Goal: Transaction & Acquisition: Purchase product/service

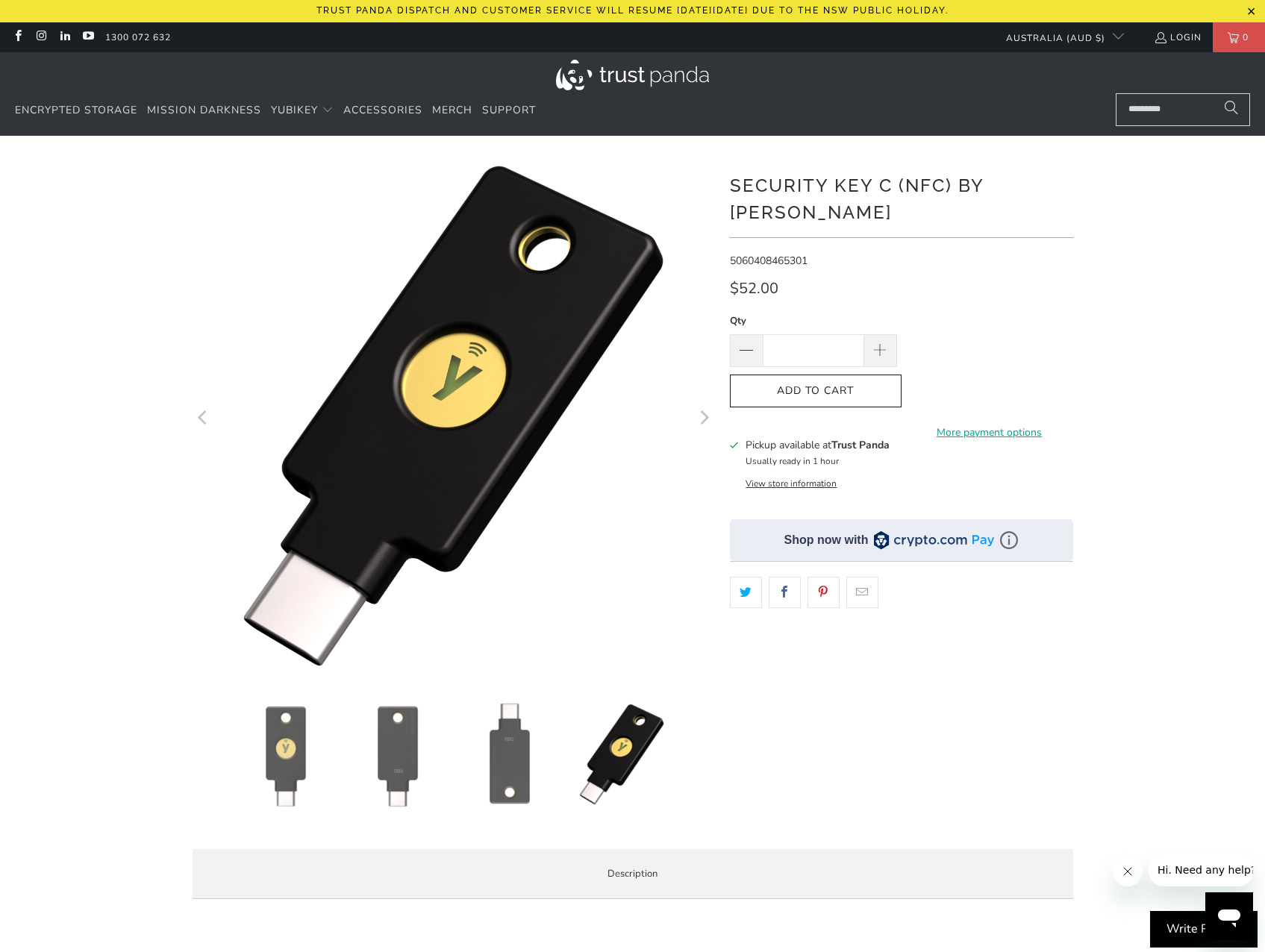
click at [1158, 248] on div "*" at bounding box center [632, 534] width 1265 height 752
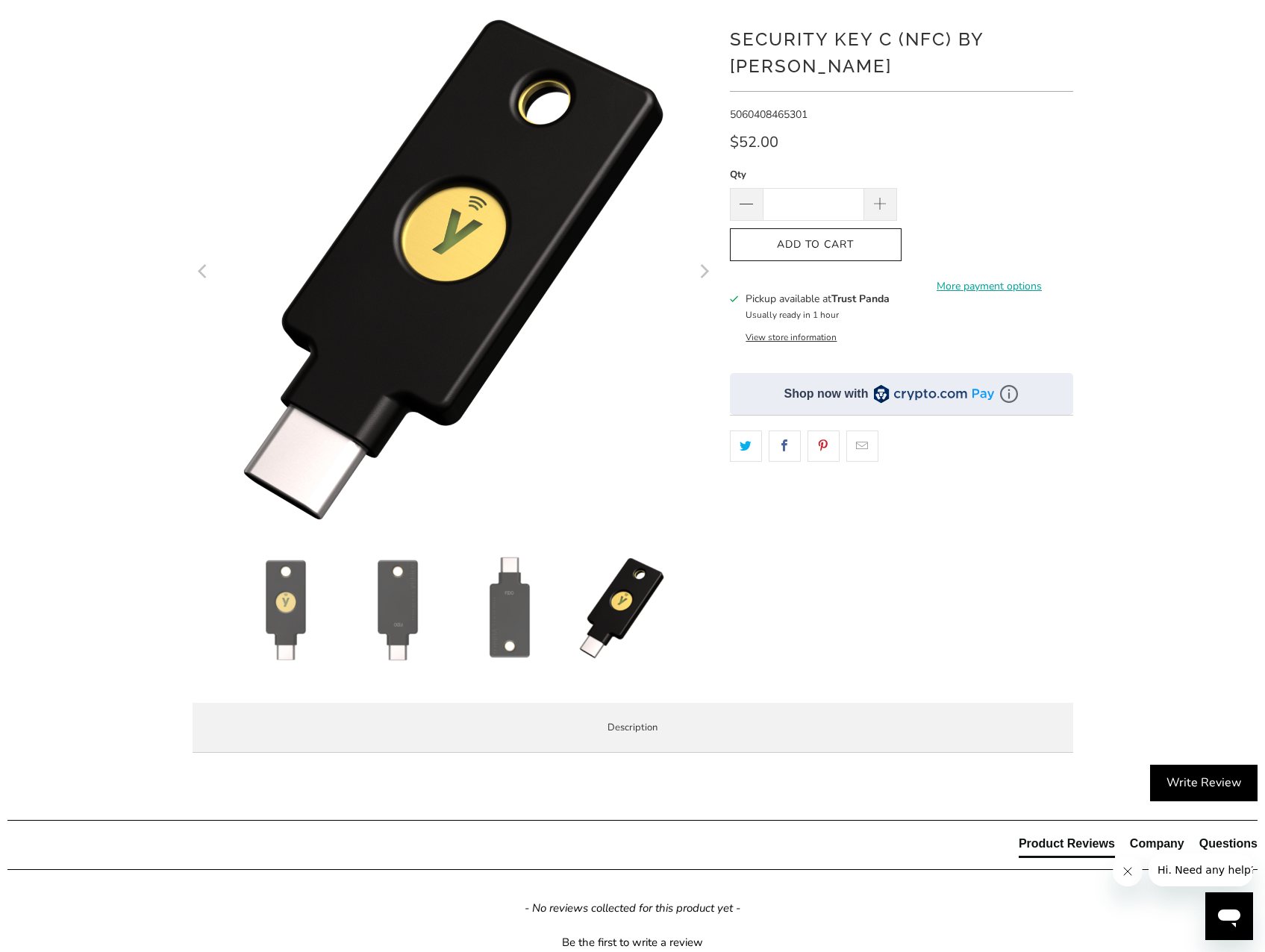
scroll to position [149, 0]
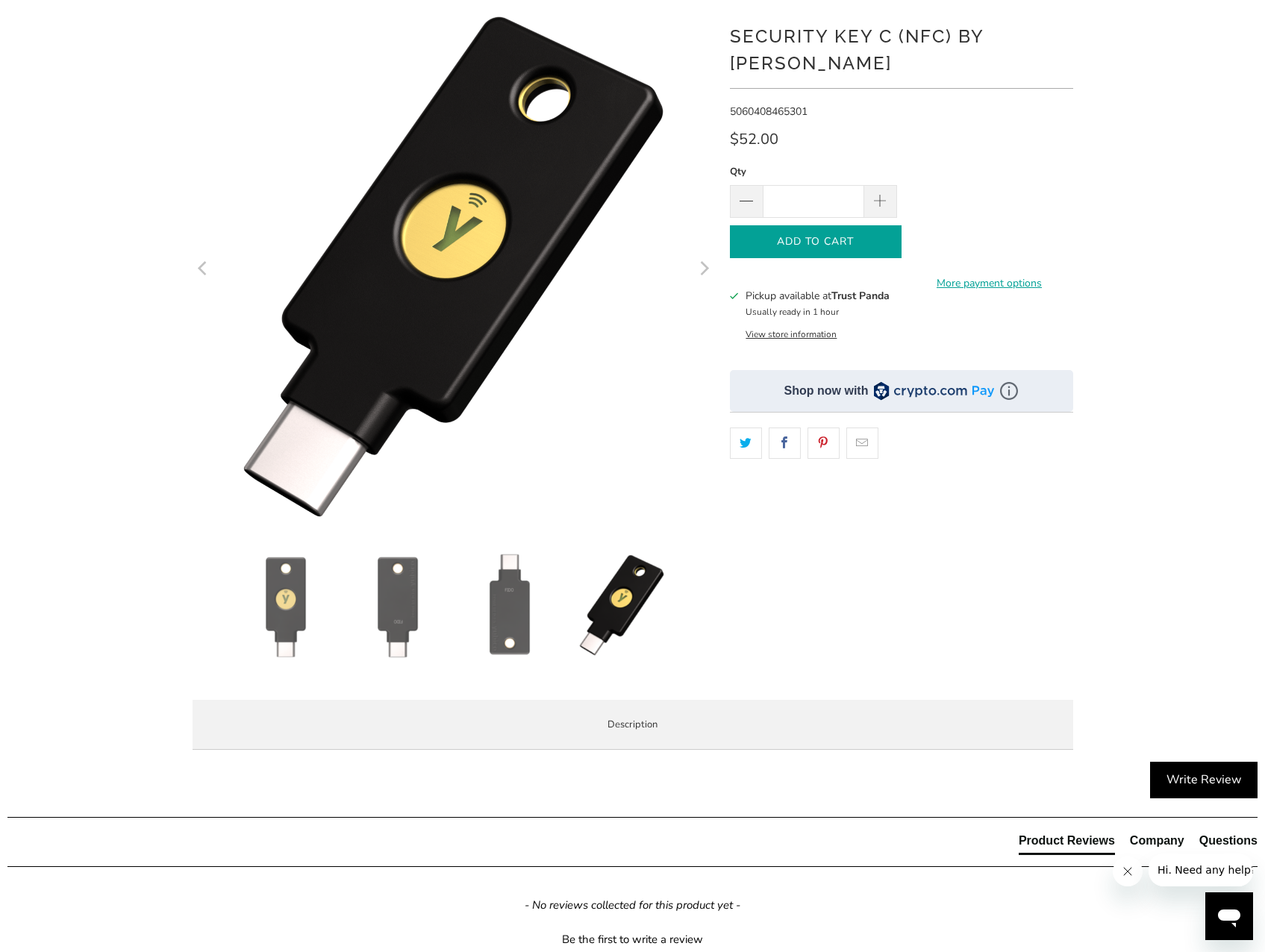
click at [874, 226] on button "Add to Cart" at bounding box center [815, 242] width 171 height 33
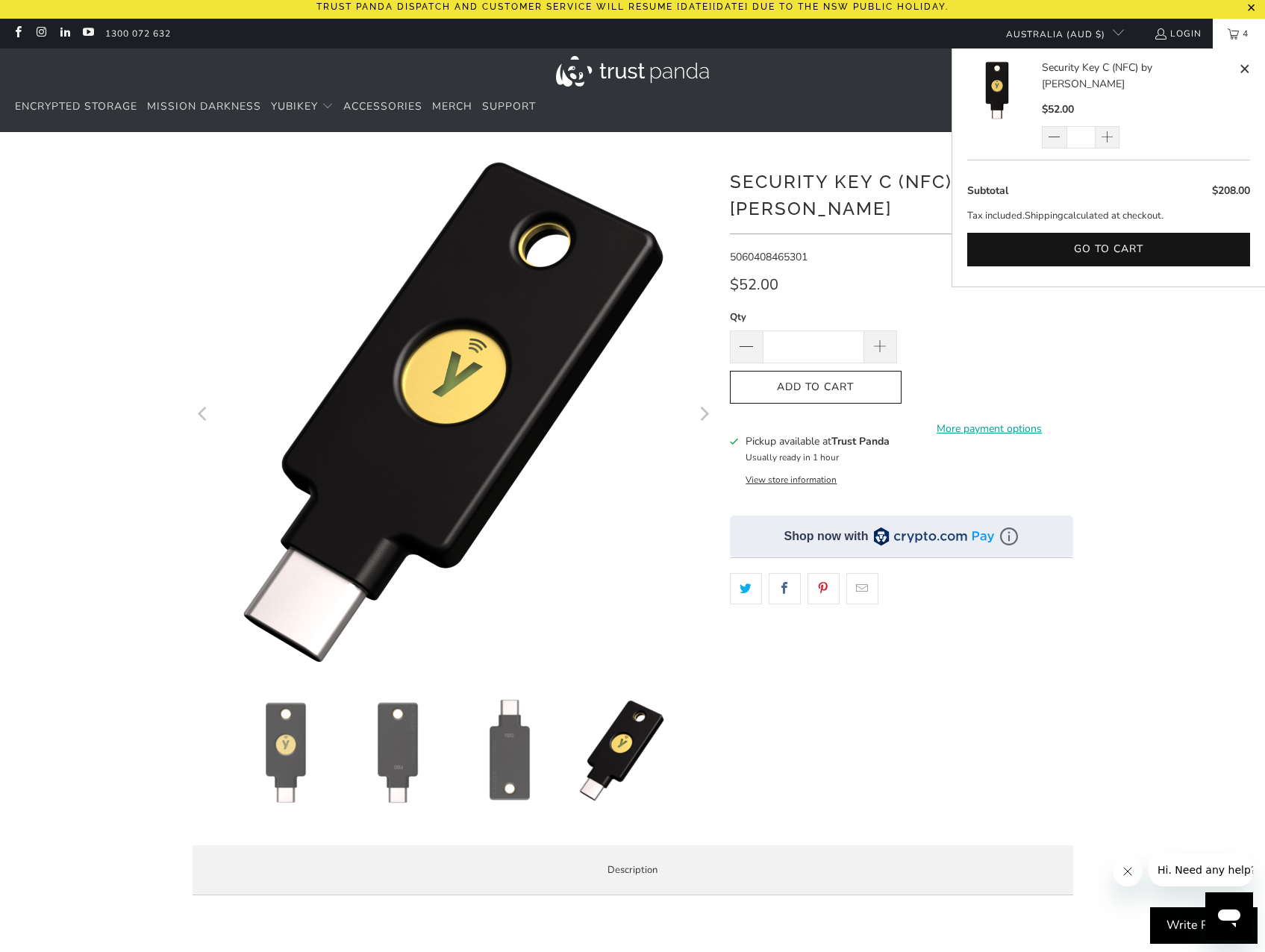
scroll to position [0, 0]
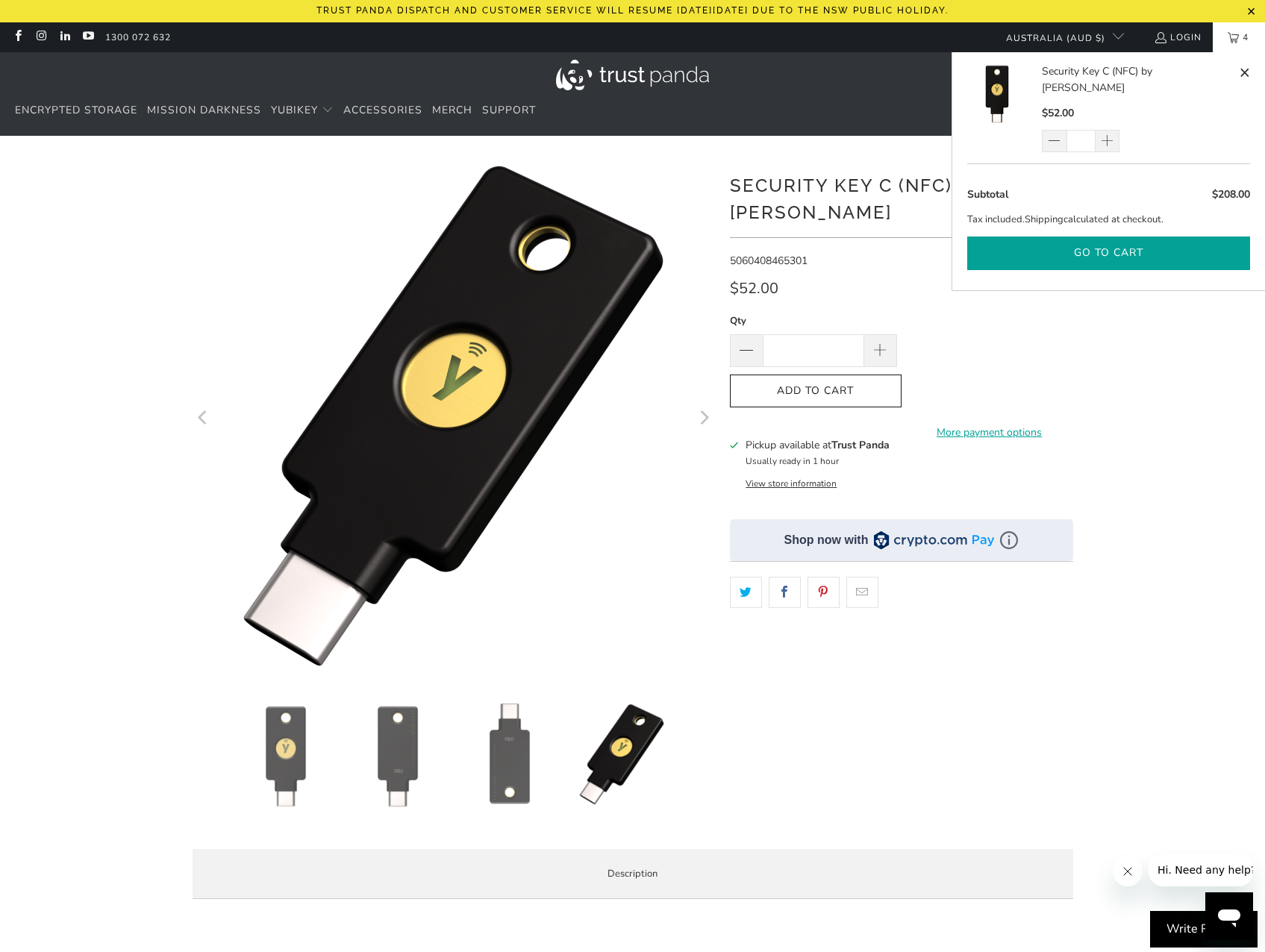
click at [1099, 236] on button "Go to cart" at bounding box center [1108, 252] width 283 height 33
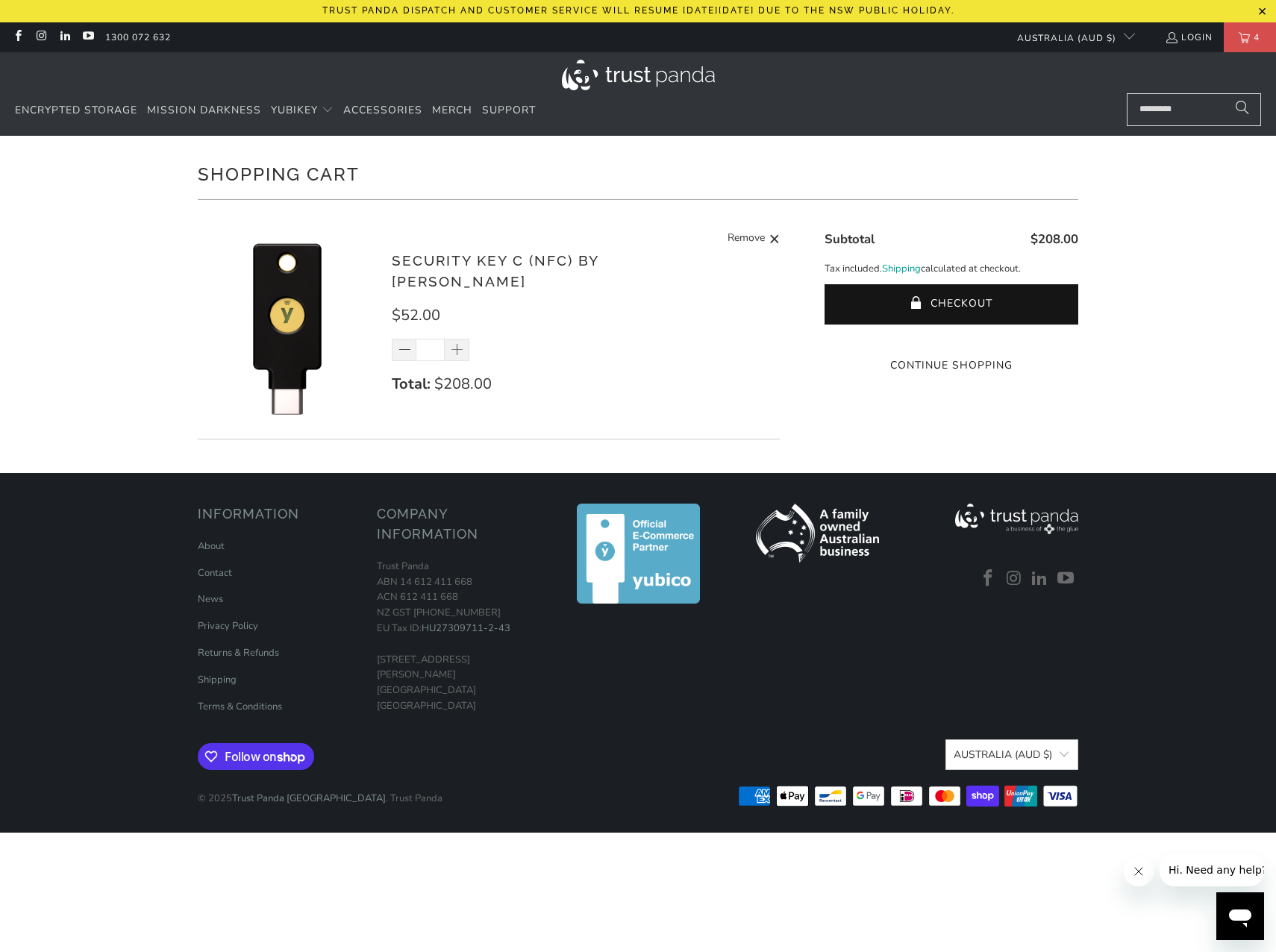
click at [1195, 429] on div "Shopping Cart There are no items in your cart. Continue Shopping Security Key C…" at bounding box center [638, 304] width 1276 height 337
click at [988, 293] on button "Checkout" at bounding box center [951, 304] width 254 height 41
